Goal: Information Seeking & Learning: Learn about a topic

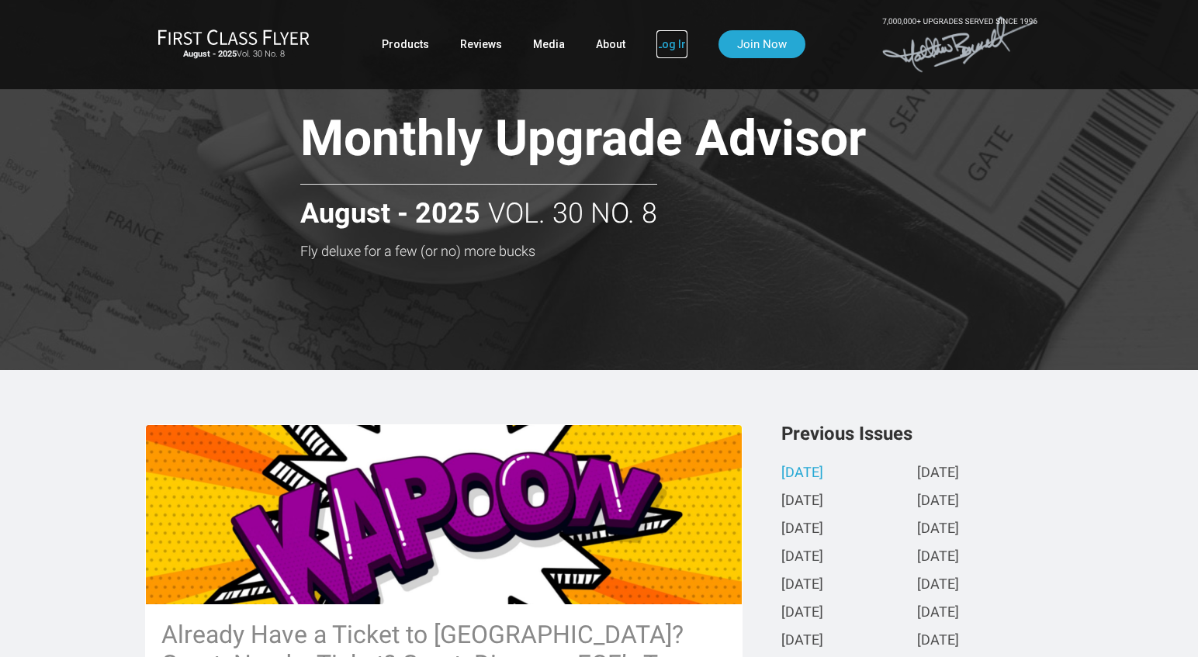
click at [673, 44] on link "Log In" at bounding box center [671, 44] width 31 height 28
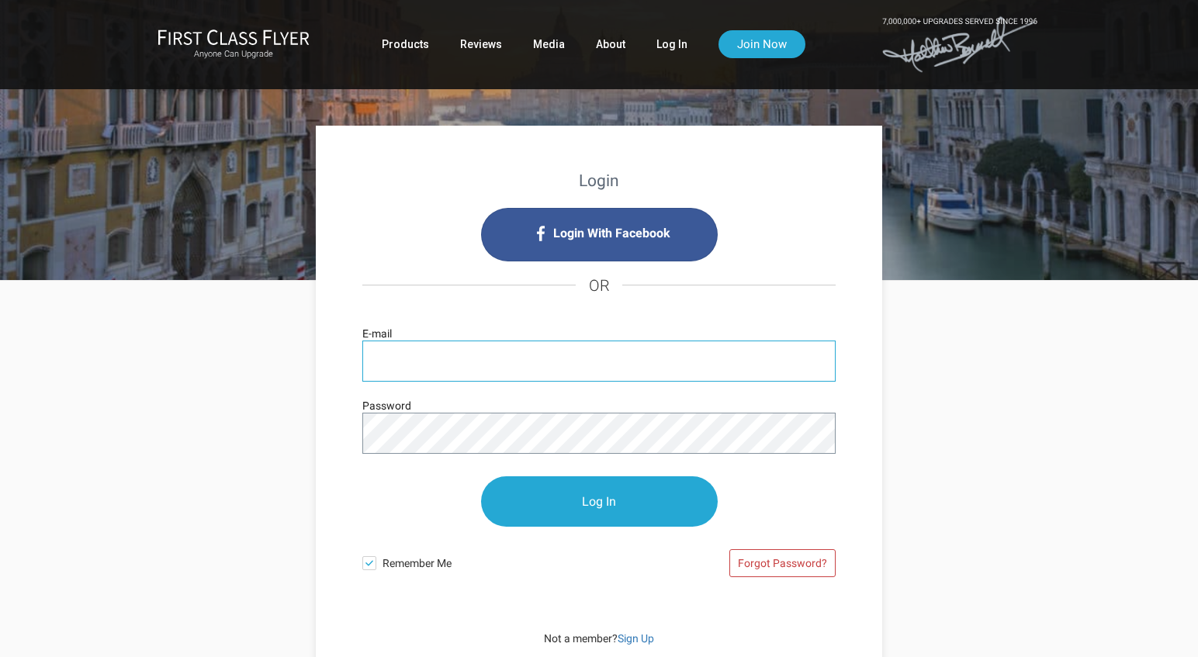
type input "[EMAIL_ADDRESS][DOMAIN_NAME]"
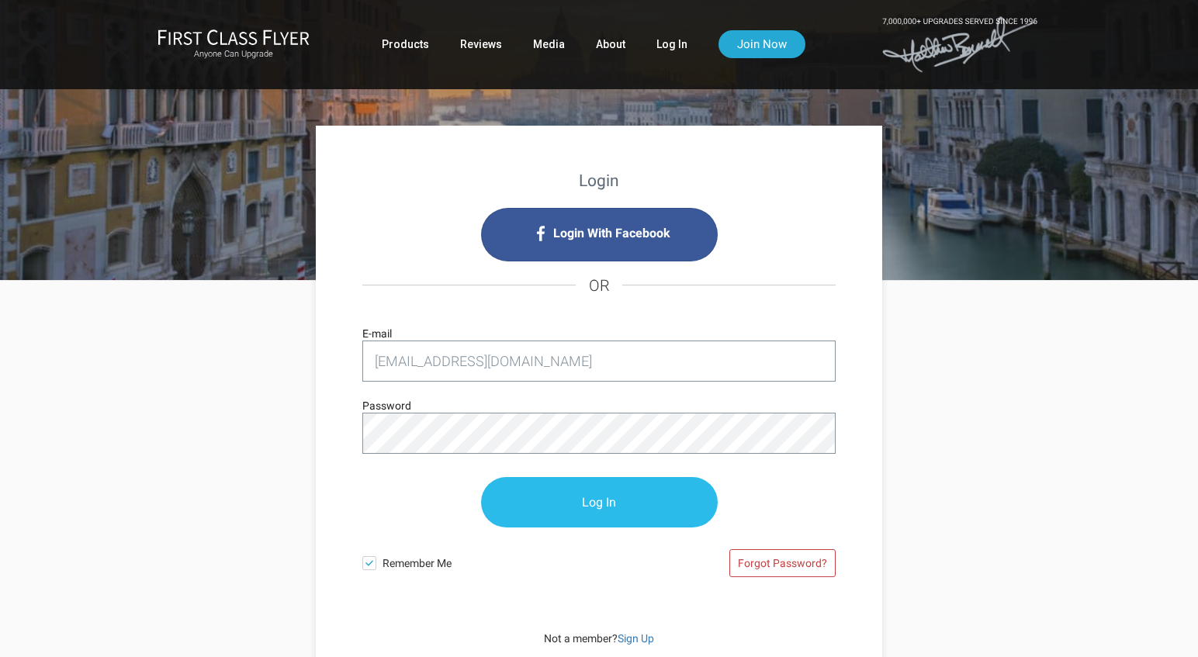
click at [580, 502] on input "Log In" at bounding box center [599, 502] width 237 height 50
click at [622, 502] on input "Log In" at bounding box center [599, 502] width 237 height 50
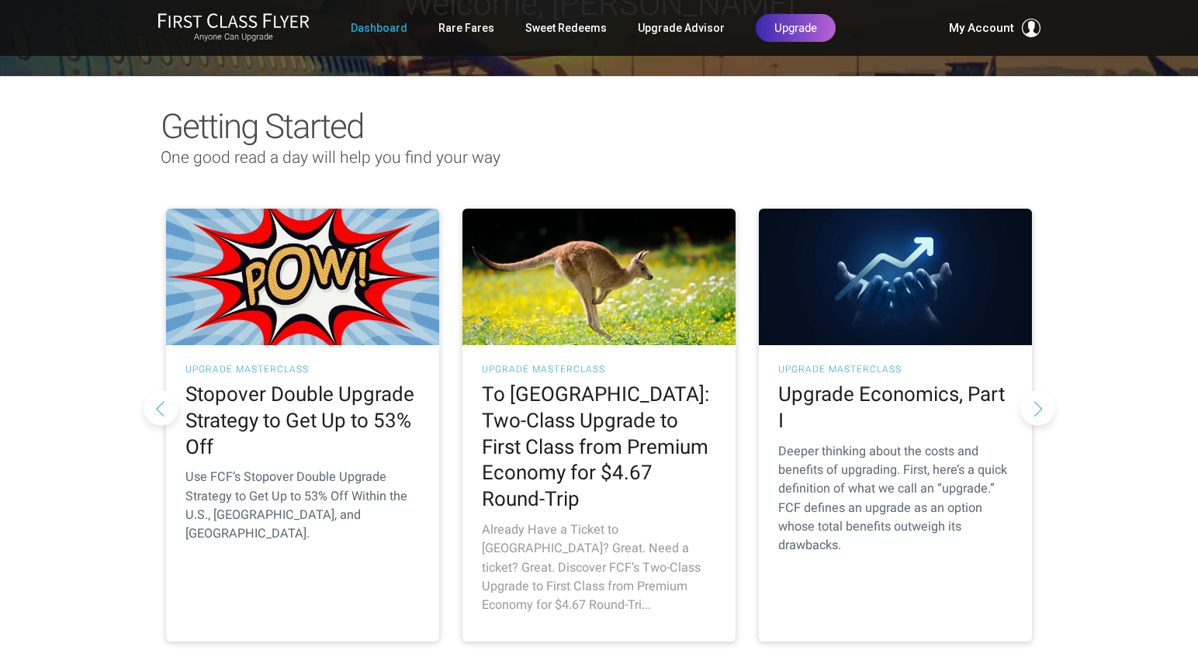
scroll to position [96, 0]
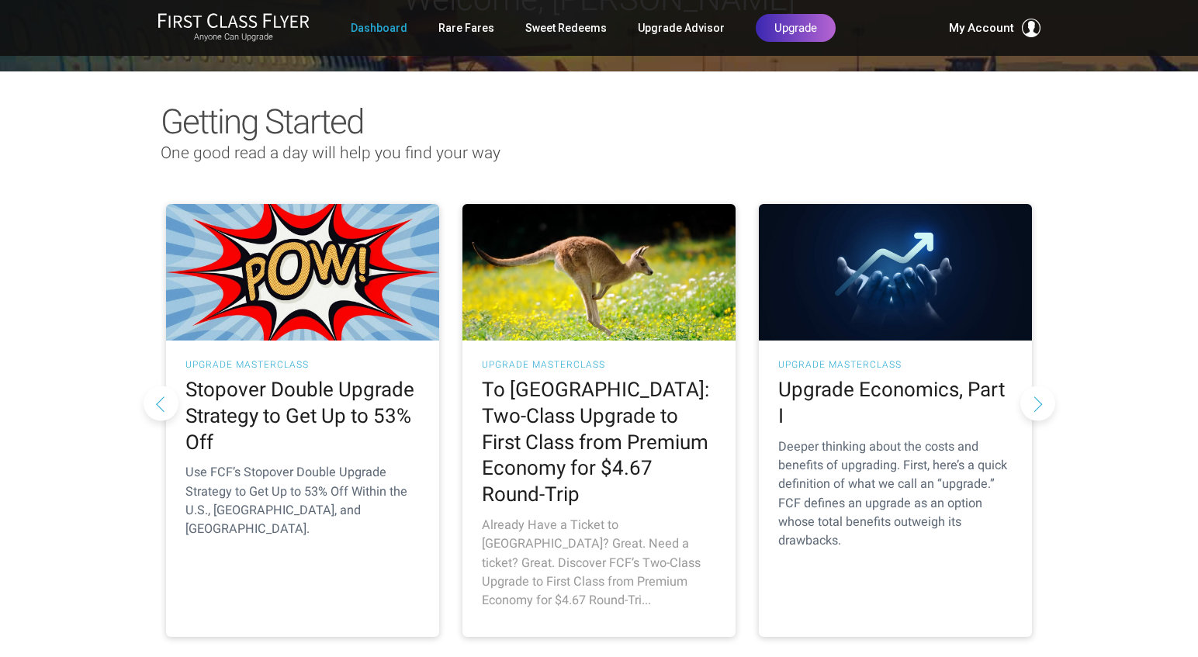
click at [610, 404] on h2 "To Australia: Two-Class Upgrade to First Class from Premium Economy for $4.67 R…" at bounding box center [599, 442] width 234 height 131
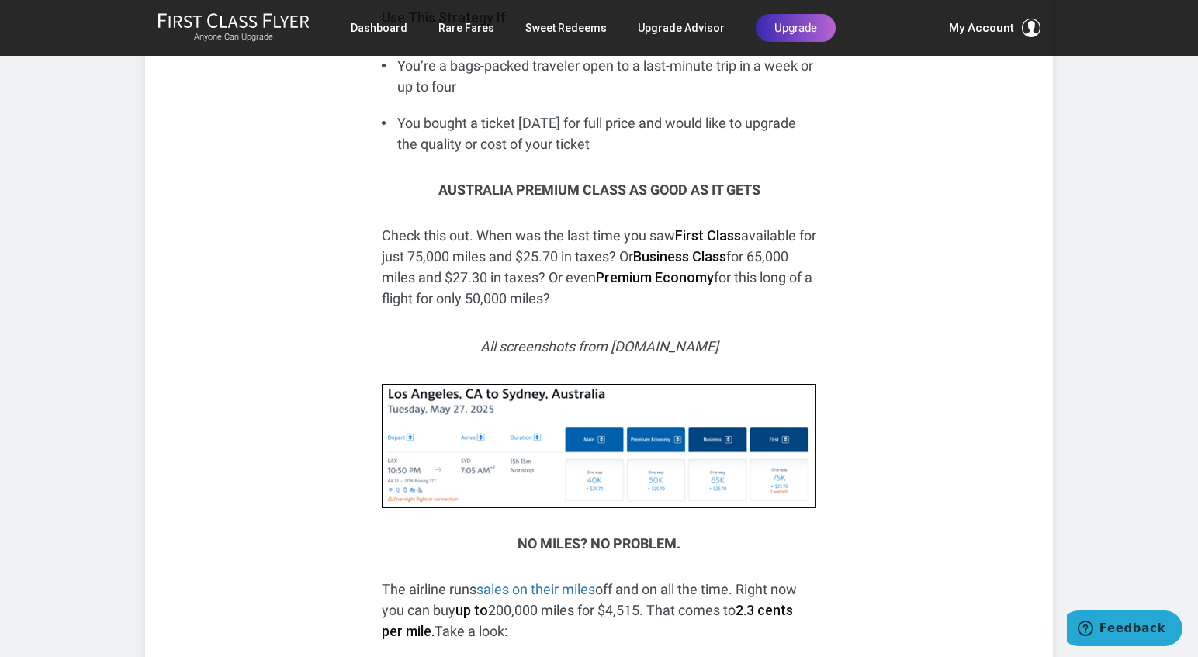
scroll to position [1527, 0]
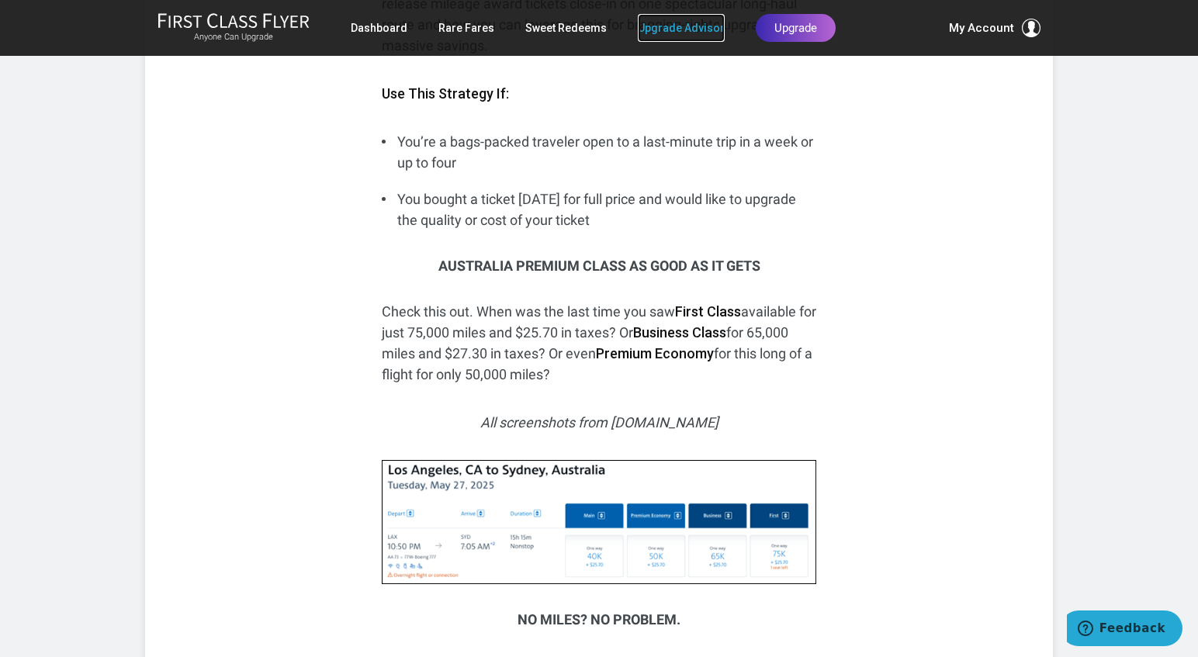
click at [687, 34] on link "Upgrade Advisor" at bounding box center [681, 28] width 87 height 28
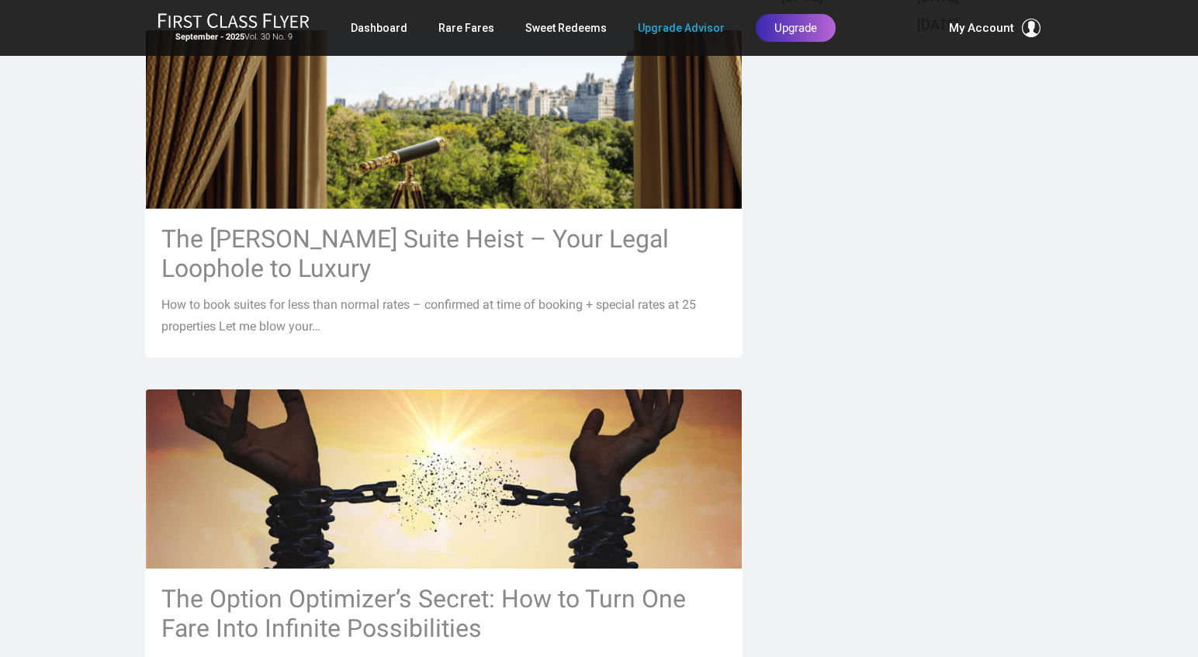
scroll to position [757, 0]
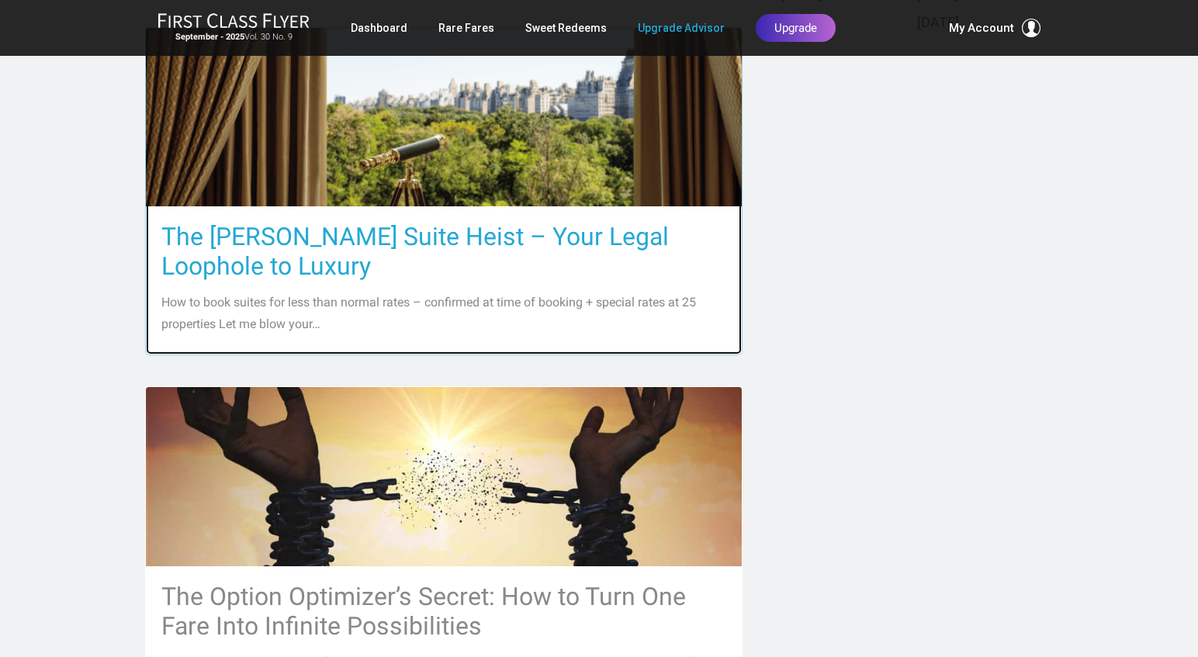
click at [494, 241] on h3 "The [PERSON_NAME] Suite Heist – Your Legal Loophole to Luxury" at bounding box center [443, 251] width 565 height 59
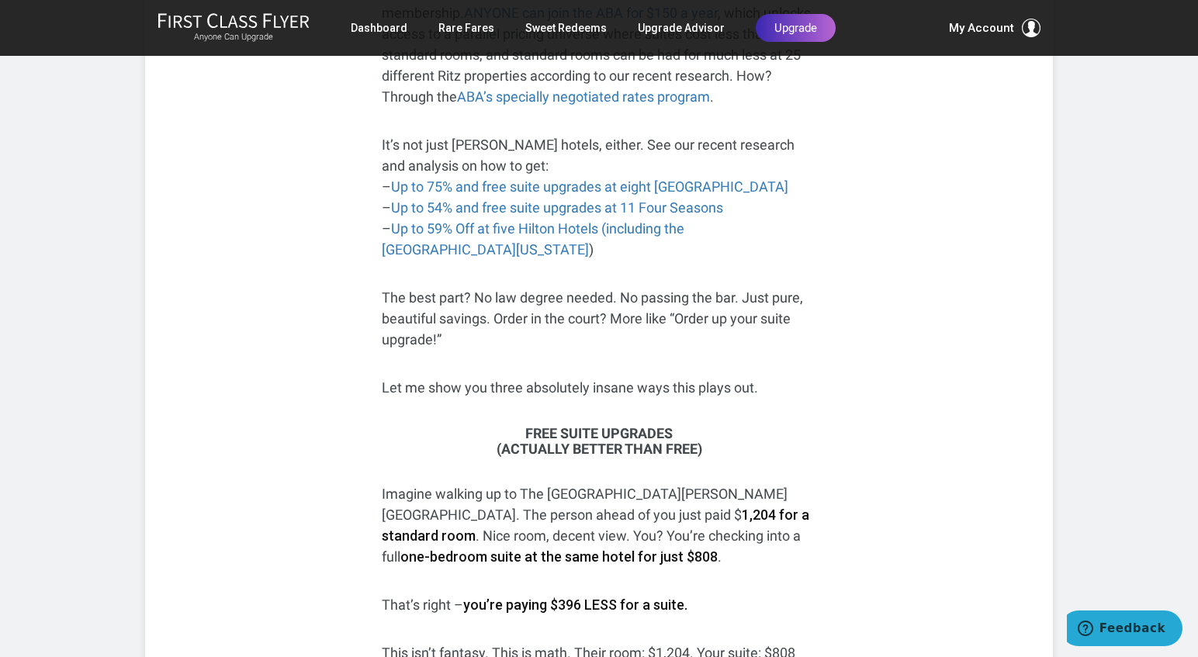
scroll to position [810, 0]
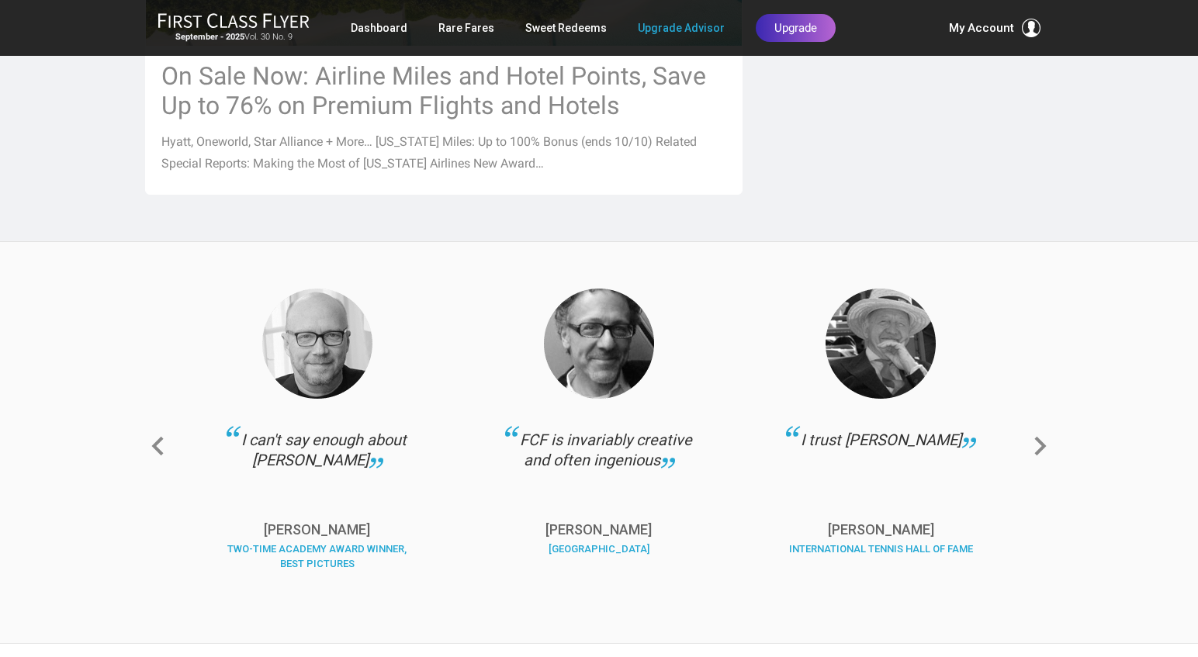
scroll to position [1997, 0]
